Goal: Task Accomplishment & Management: Complete application form

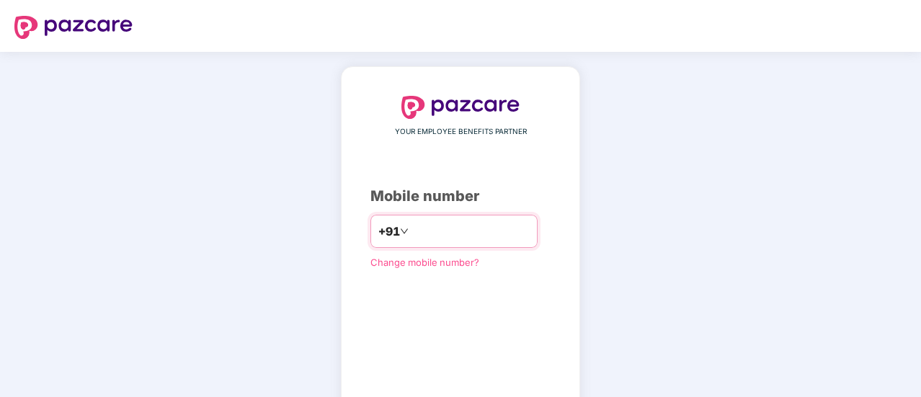
click at [434, 236] on input "number" at bounding box center [470, 231] width 118 height 23
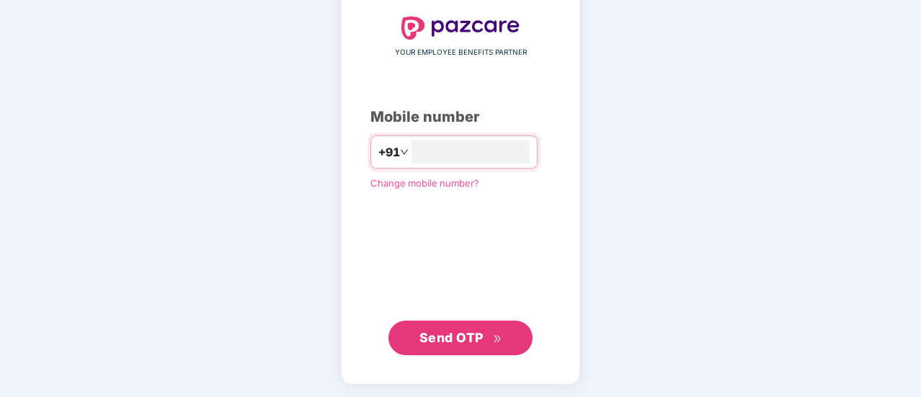
type input "**********"
click at [471, 339] on span "Send OTP" at bounding box center [451, 336] width 64 height 15
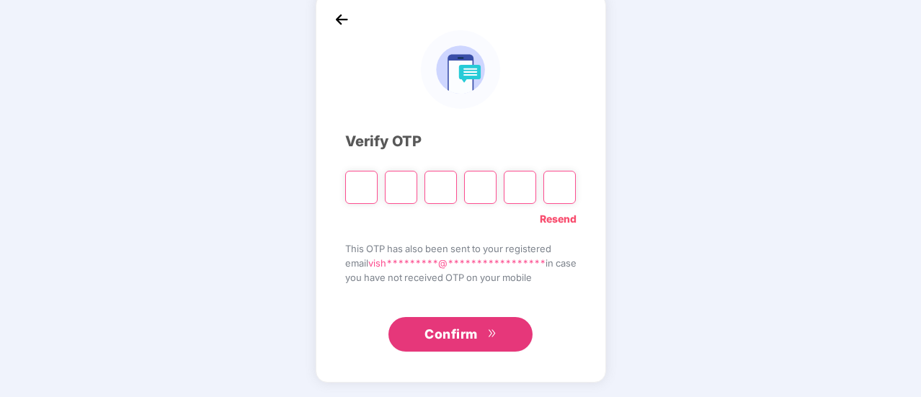
scroll to position [72, 0]
type input "*"
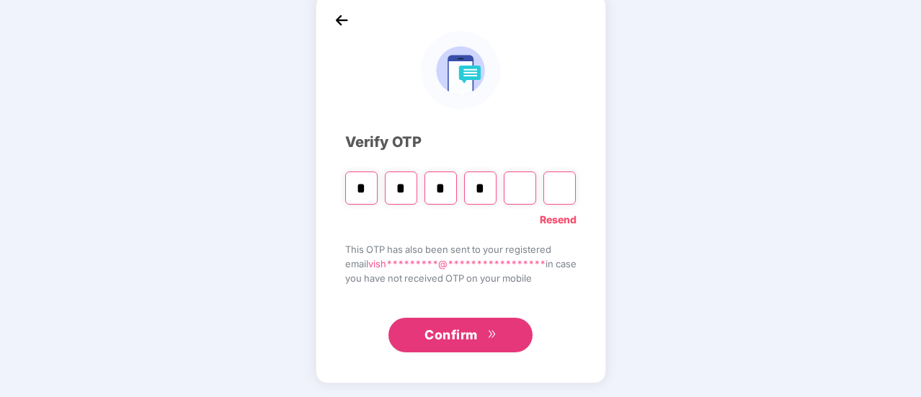
type input "*"
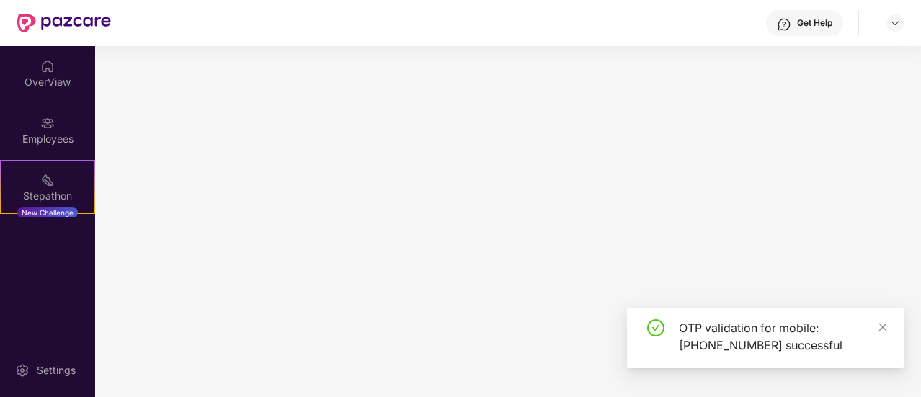
scroll to position [0, 0]
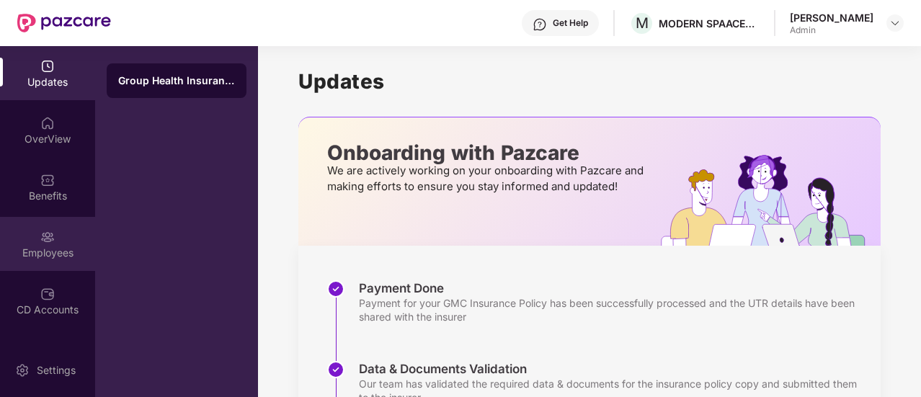
click at [35, 240] on div "Employees" at bounding box center [47, 244] width 95 height 54
